Goal: Transaction & Acquisition: Purchase product/service

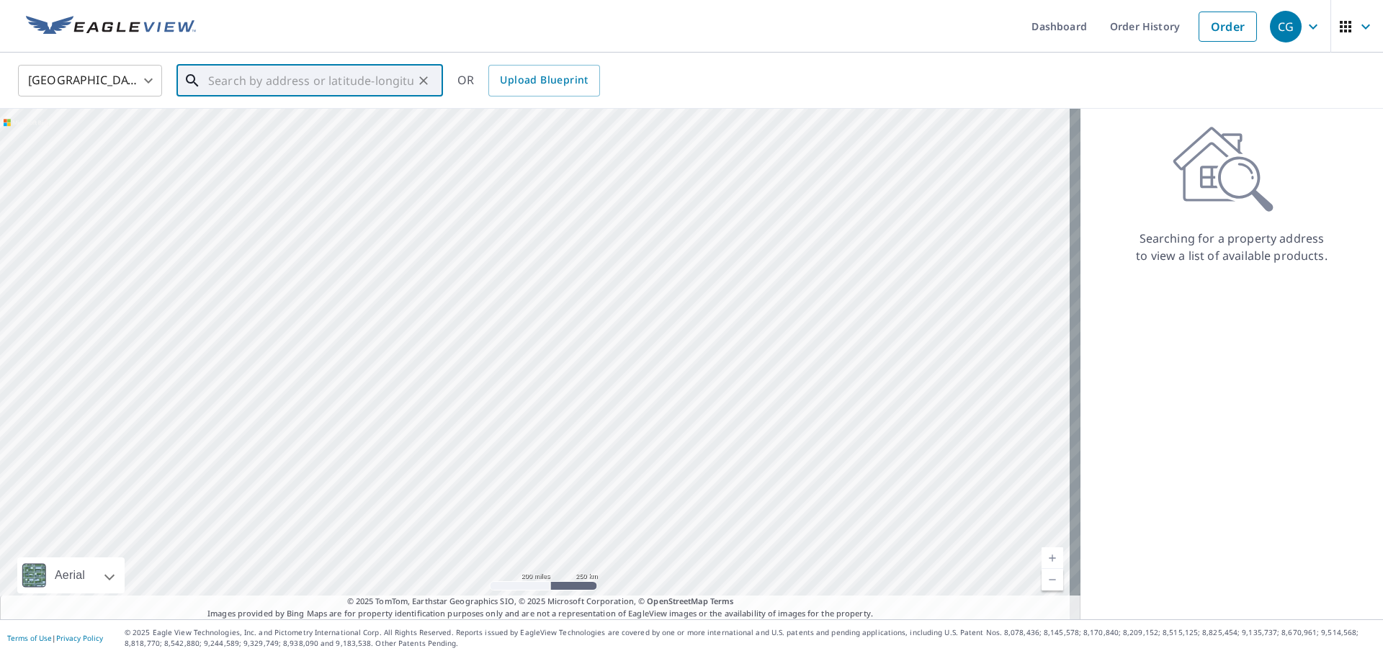
paste input "[STREET_ADDRESS][PERSON_NAME]"
click at [369, 120] on span "[STREET_ADDRESS][PERSON_NAME]" at bounding box center [318, 122] width 226 height 17
type input "[STREET_ADDRESS][PERSON_NAME]"
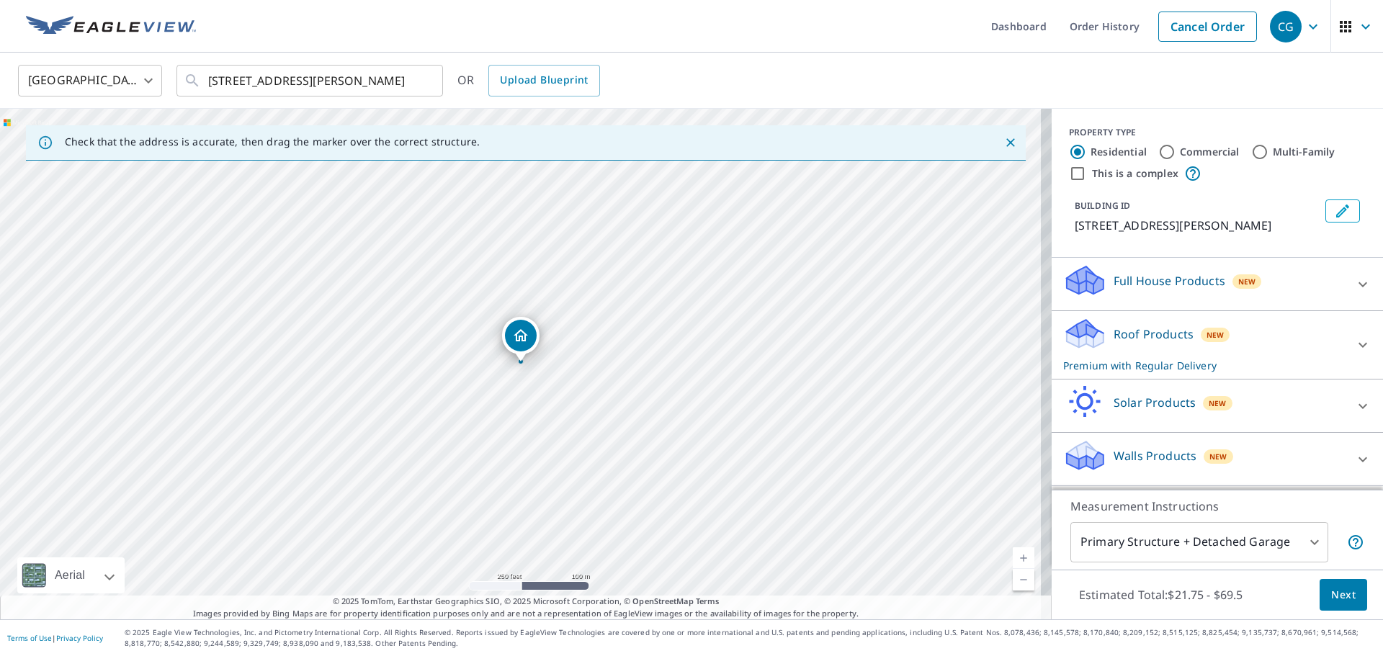
click at [1082, 338] on icon at bounding box center [1085, 329] width 37 height 18
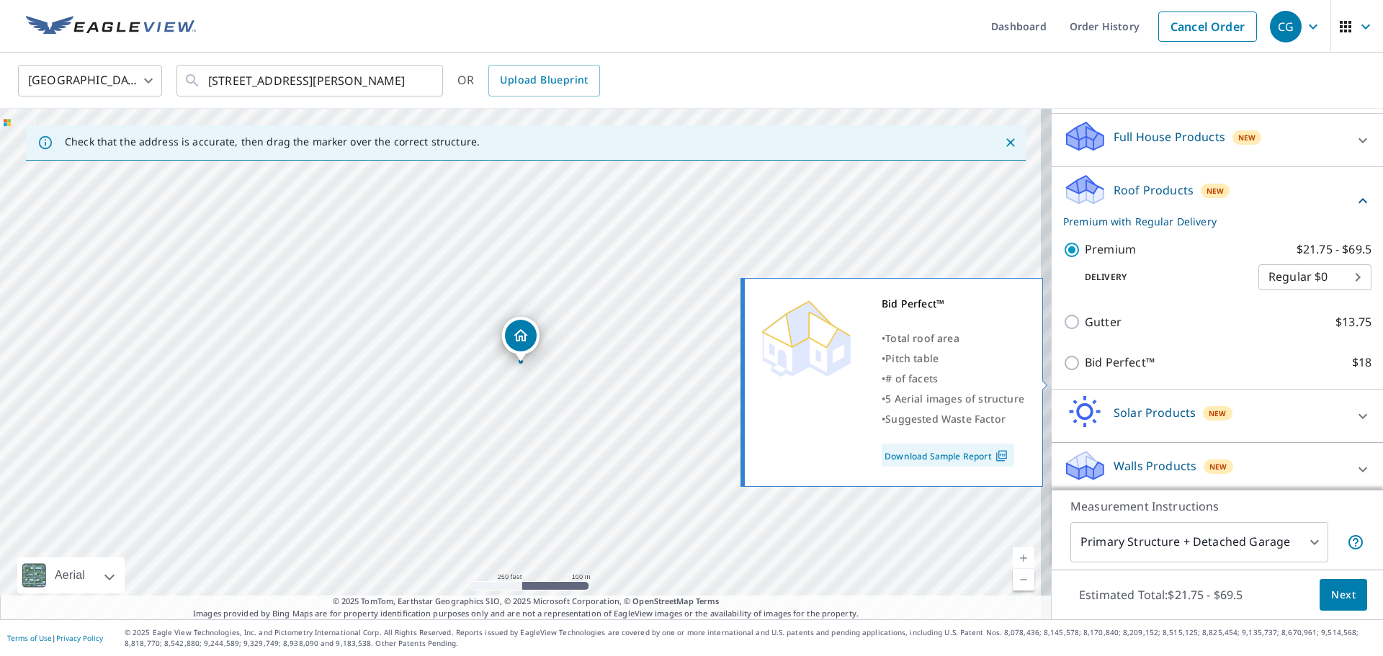
click at [1069, 372] on input "Bid Perfect™ $18" at bounding box center [1074, 362] width 22 height 17
checkbox input "true"
checkbox input "false"
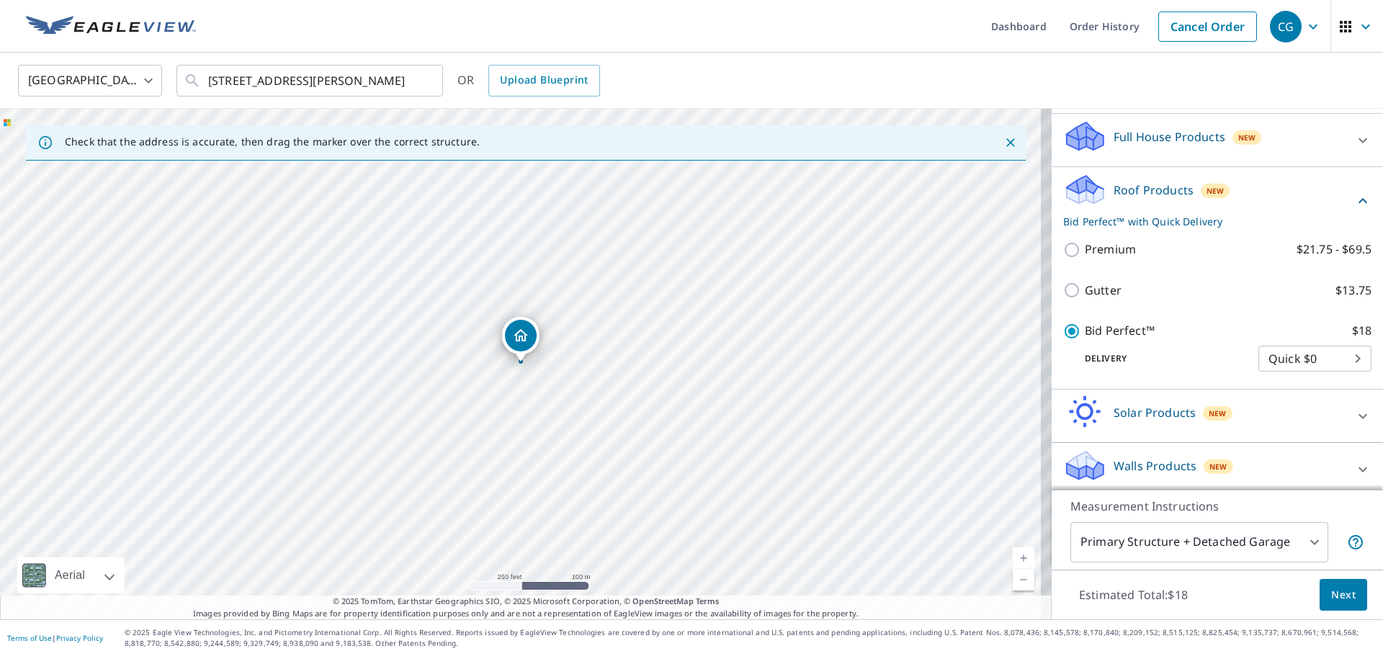
click at [1344, 606] on button "Next" at bounding box center [1343, 595] width 48 height 32
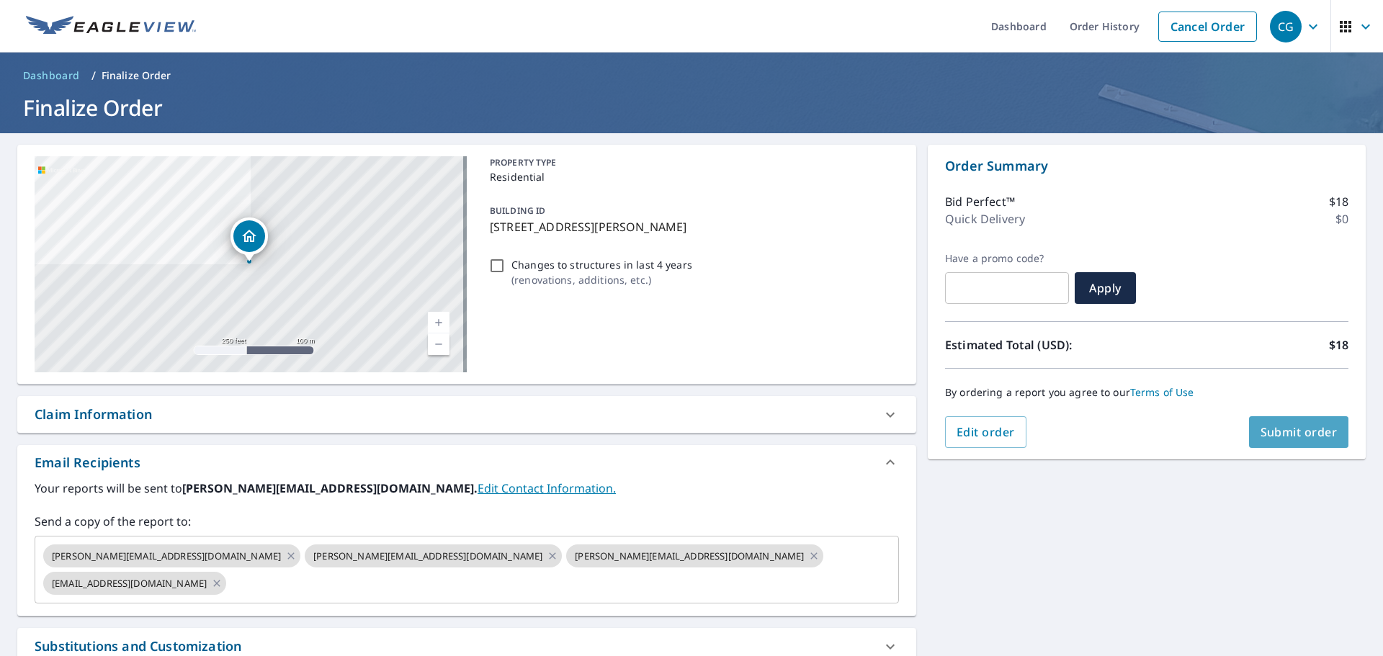
click at [1320, 424] on span "Submit order" at bounding box center [1298, 432] width 77 height 16
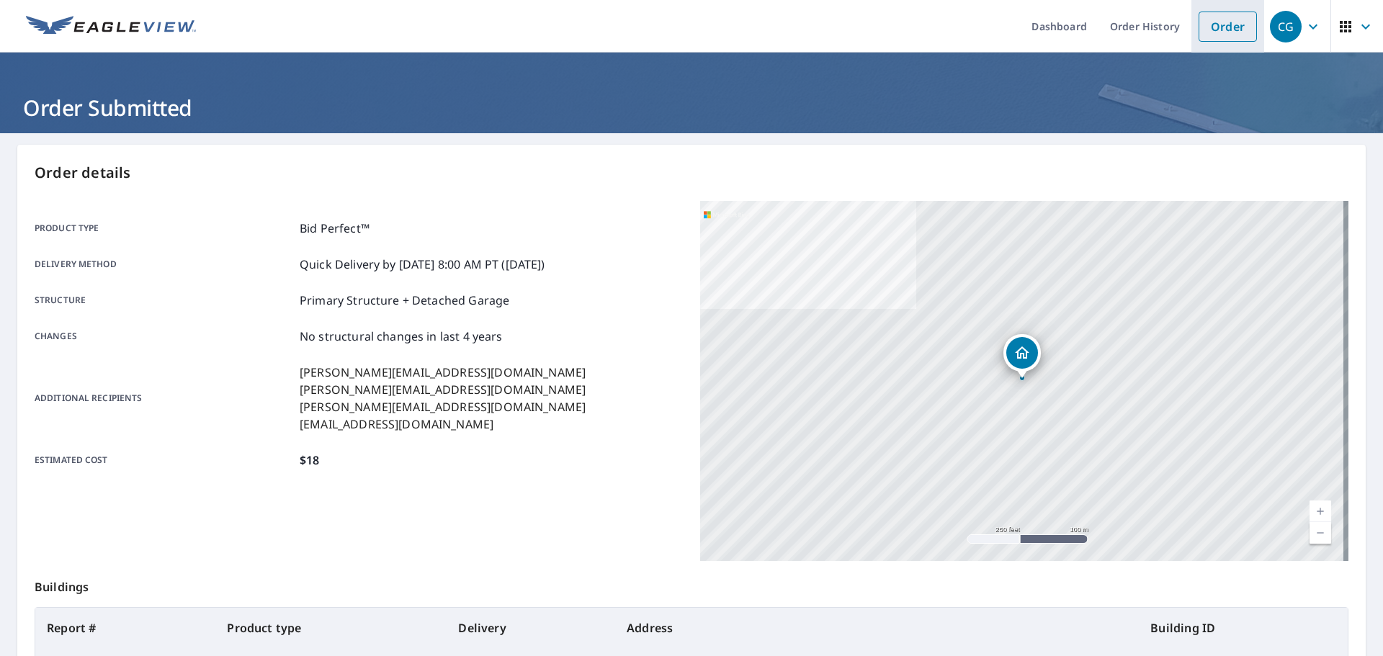
drag, startPoint x: 1198, startPoint y: 32, endPoint x: 1115, endPoint y: 30, distance: 83.6
click at [1198, 32] on link "Order" at bounding box center [1227, 27] width 58 height 30
